Goal: Navigation & Orientation: Understand site structure

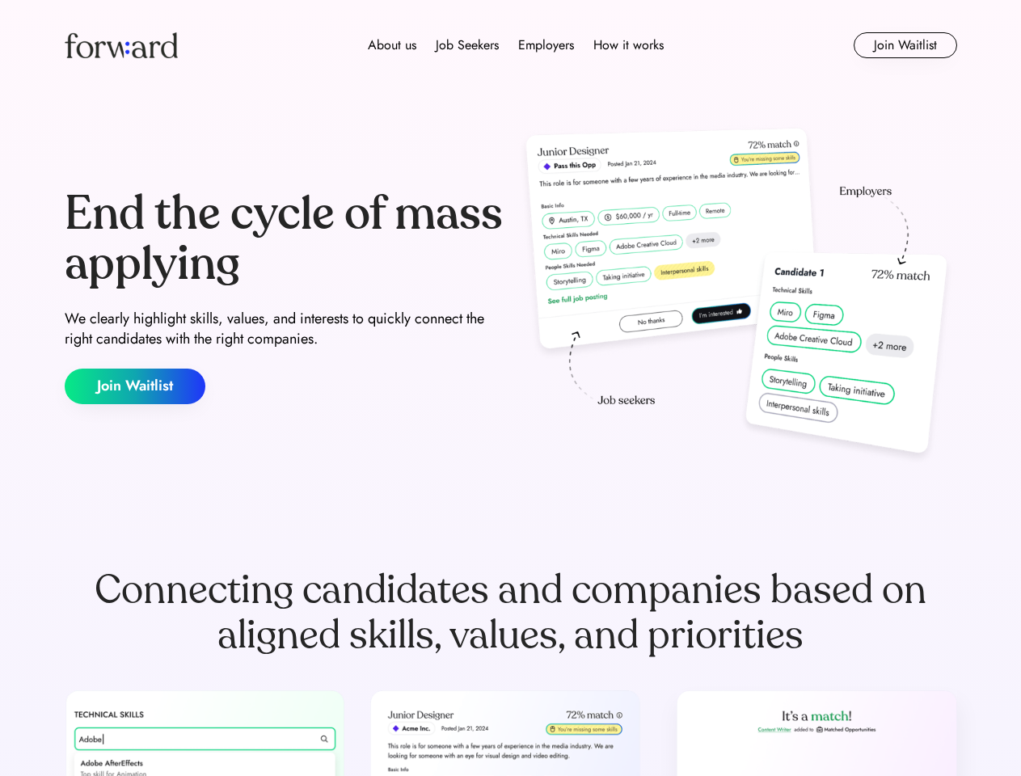
click at [510, 388] on div "End the cycle of mass applying We clearly highlight skills, values, and interes…" at bounding box center [511, 297] width 892 height 348
click at [511, 45] on div "About us Job Seekers Employers How it works" at bounding box center [515, 45] width 637 height 19
click at [121, 45] on img at bounding box center [121, 45] width 113 height 26
click at [516, 45] on div "About us Job Seekers Employers How it works" at bounding box center [515, 45] width 637 height 19
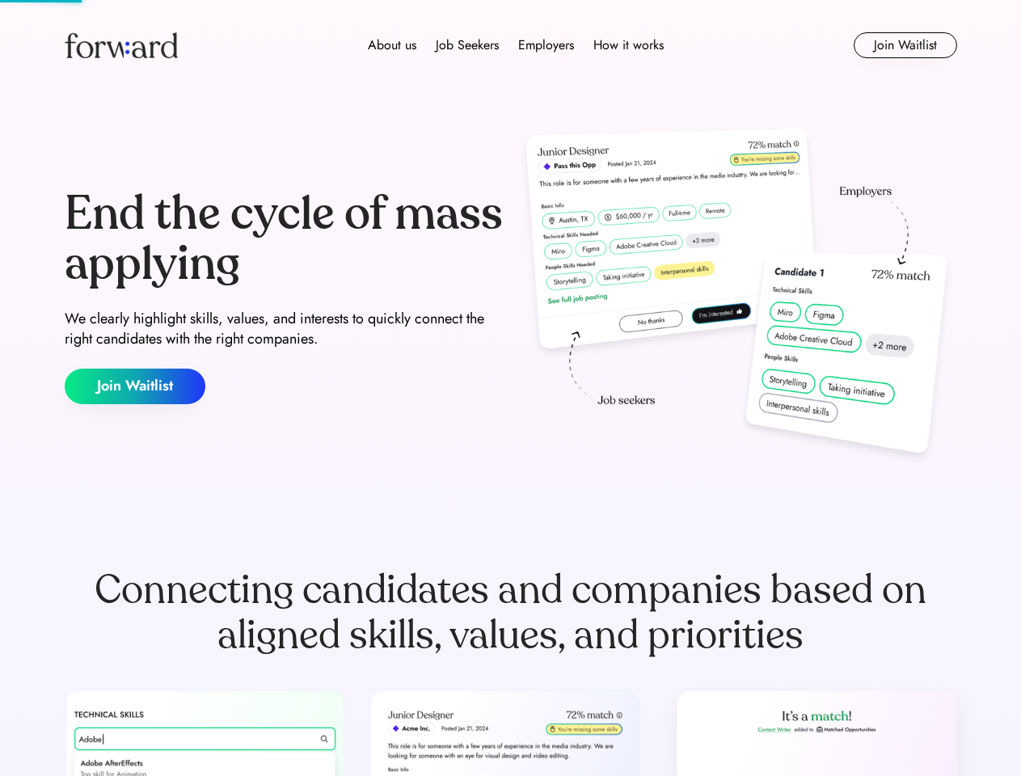
click at [392, 45] on div "About us" at bounding box center [392, 45] width 48 height 19
click at [467, 45] on div "Job Seekers" at bounding box center [467, 45] width 63 height 19
click at [545, 45] on div "Employers" at bounding box center [546, 45] width 56 height 19
click at [627, 45] on div "How it works" at bounding box center [628, 45] width 70 height 19
click at [904, 45] on button "Join Waitlist" at bounding box center [904, 45] width 103 height 26
